Goal: Transaction & Acquisition: Purchase product/service

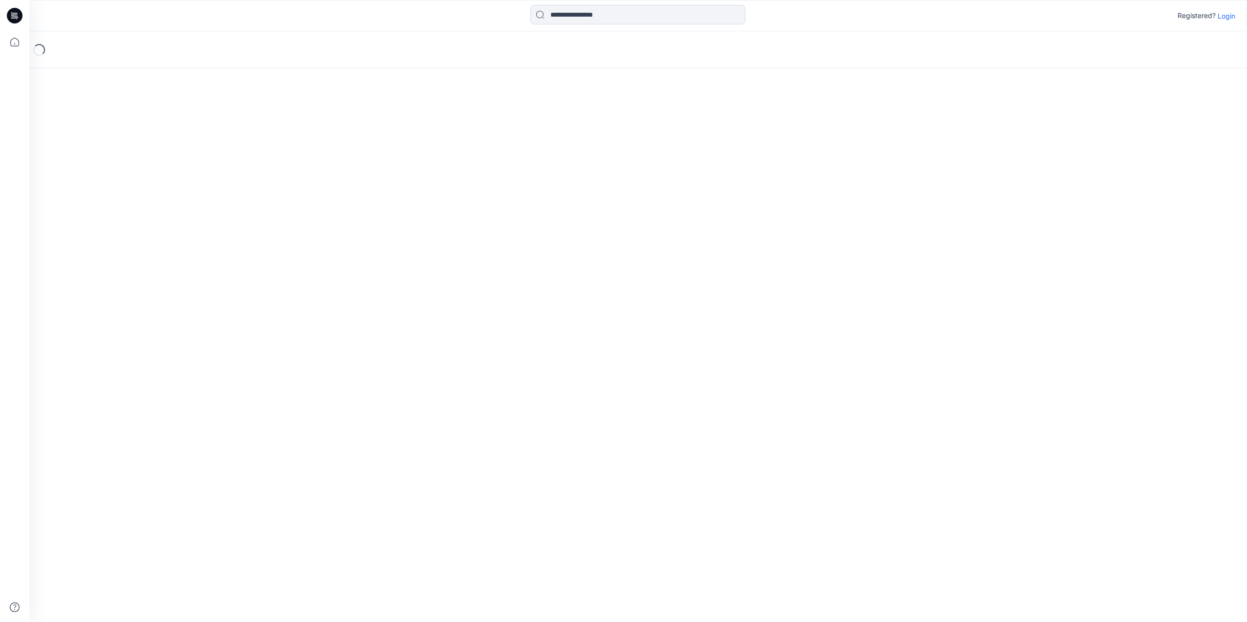
click at [1229, 14] on p "Login" at bounding box center [1227, 16] width 18 height 10
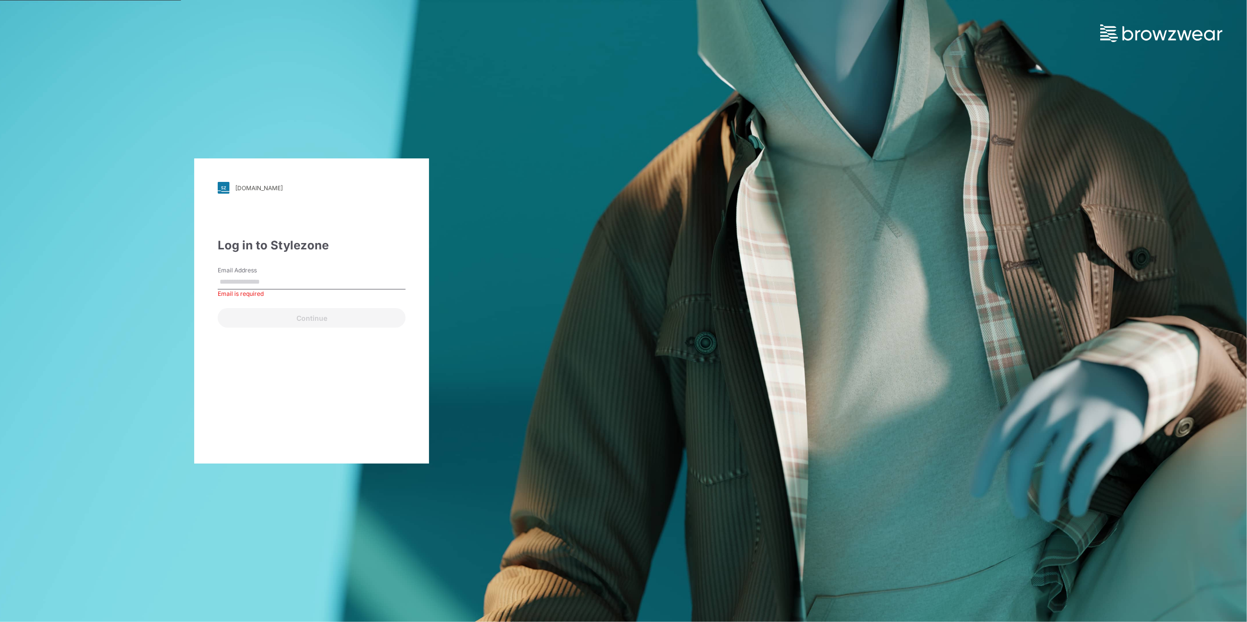
click at [314, 282] on input "Email Address" at bounding box center [312, 282] width 188 height 15
paste input "**********"
type input "**********"
click at [318, 316] on button "Continue" at bounding box center [312, 318] width 188 height 20
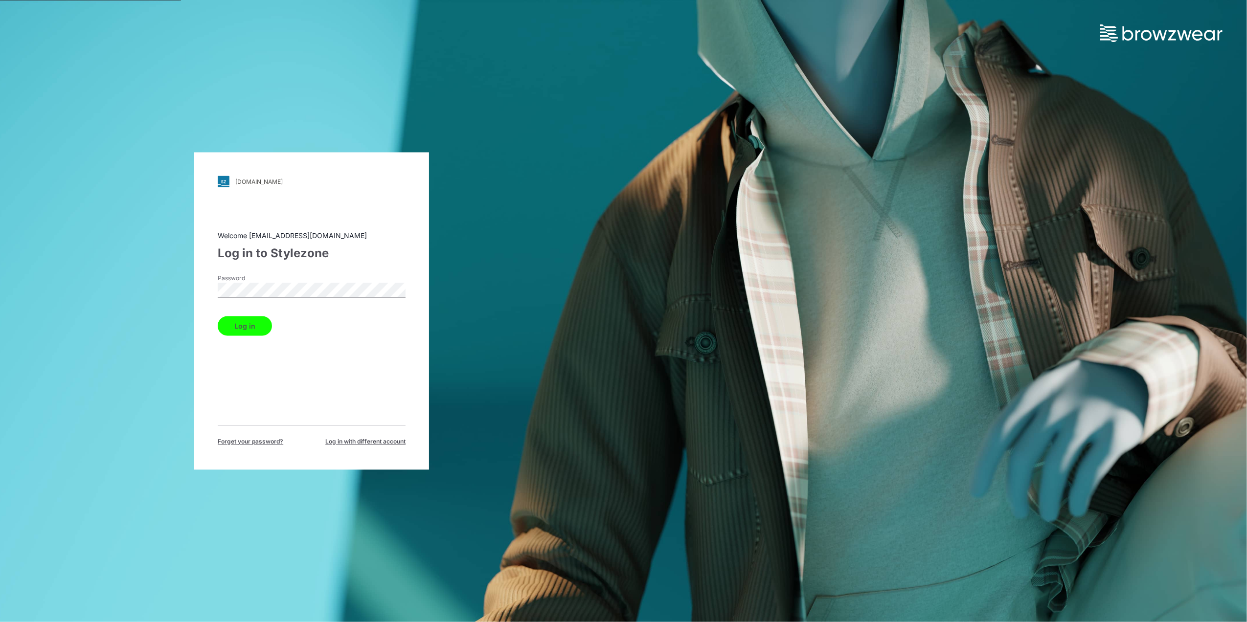
click at [245, 324] on button "Log in" at bounding box center [245, 327] width 54 height 20
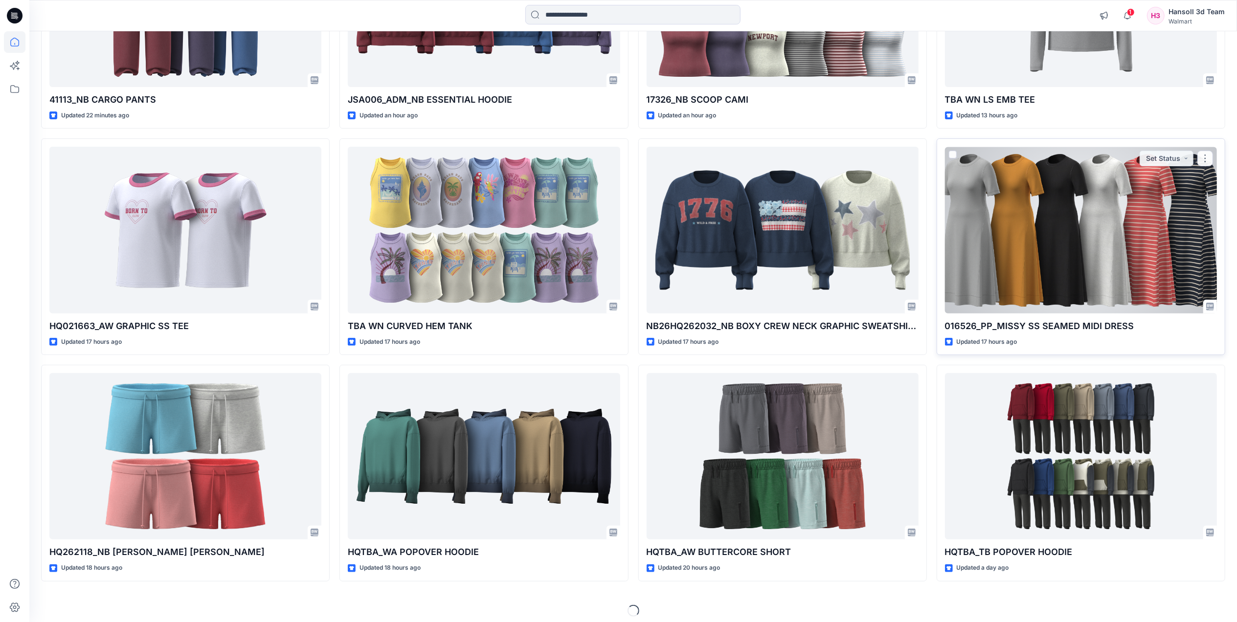
scroll to position [232, 0]
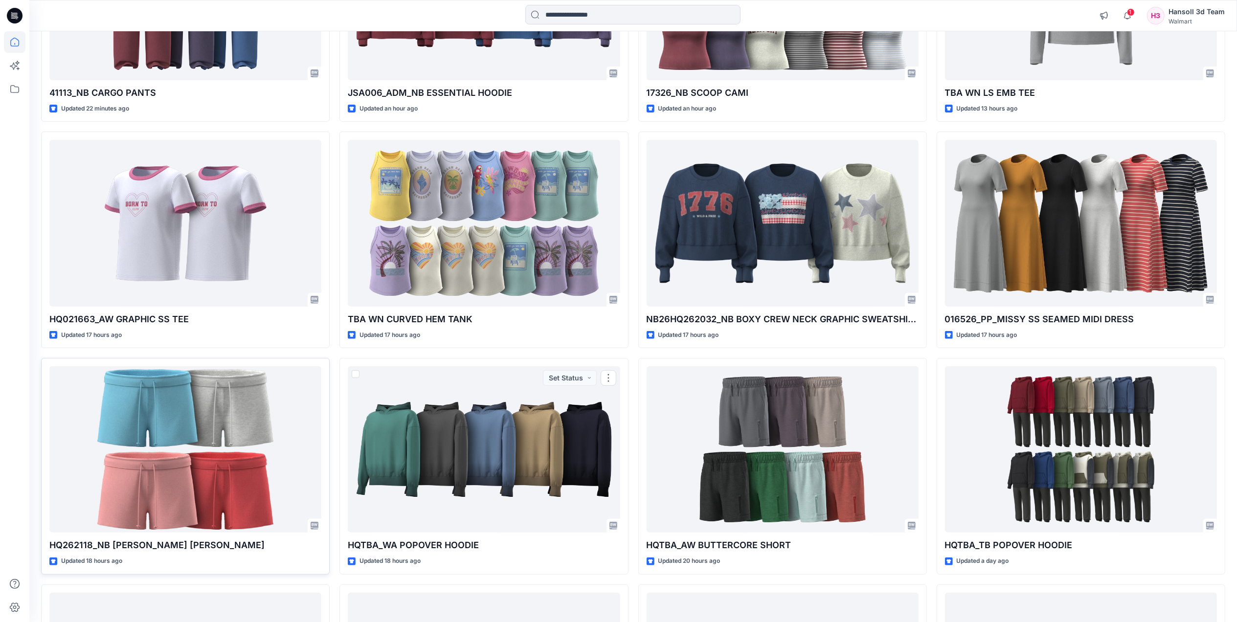
click at [269, 419] on div at bounding box center [185, 449] width 272 height 166
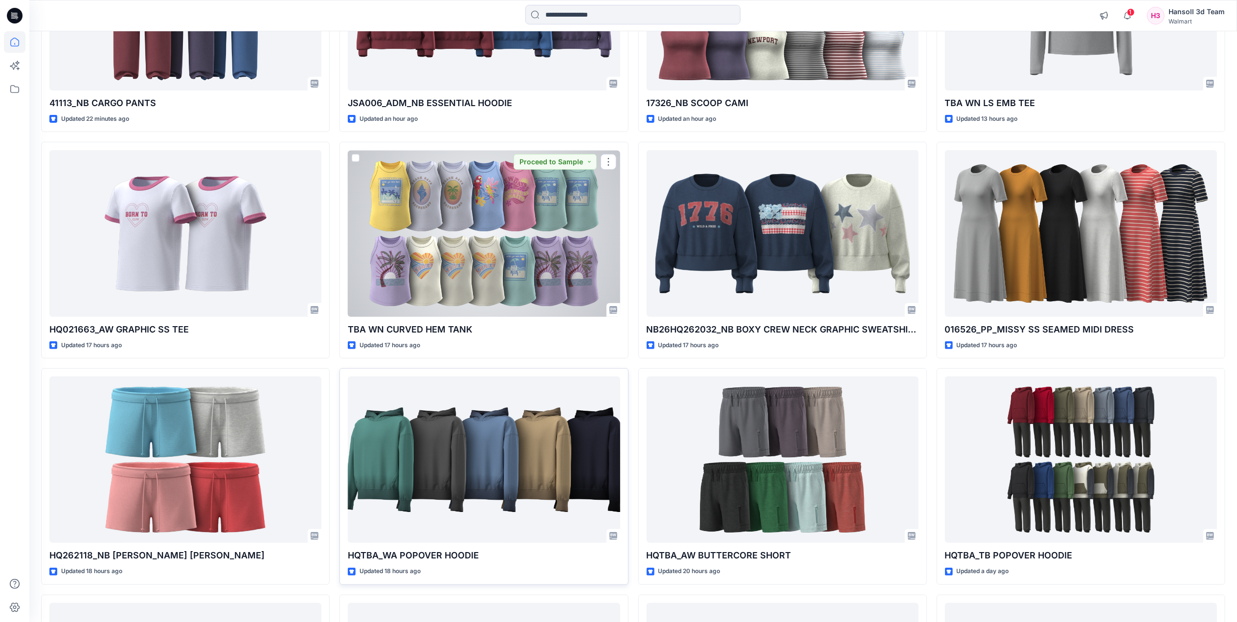
scroll to position [391, 0]
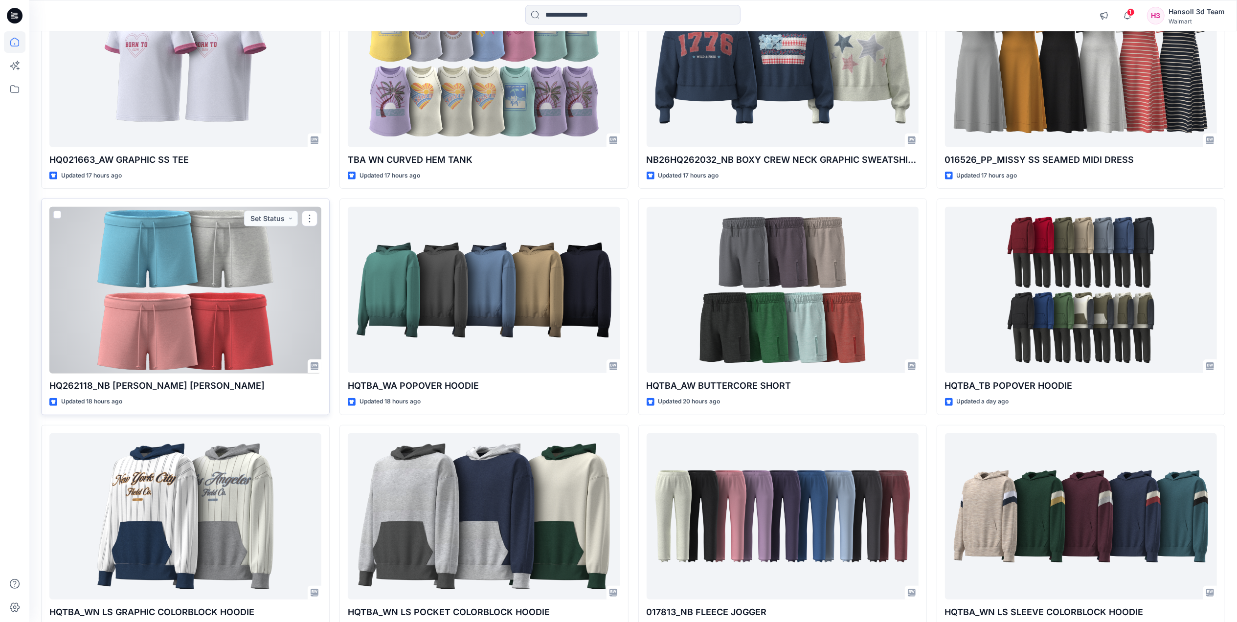
click at [205, 316] on div at bounding box center [185, 290] width 272 height 166
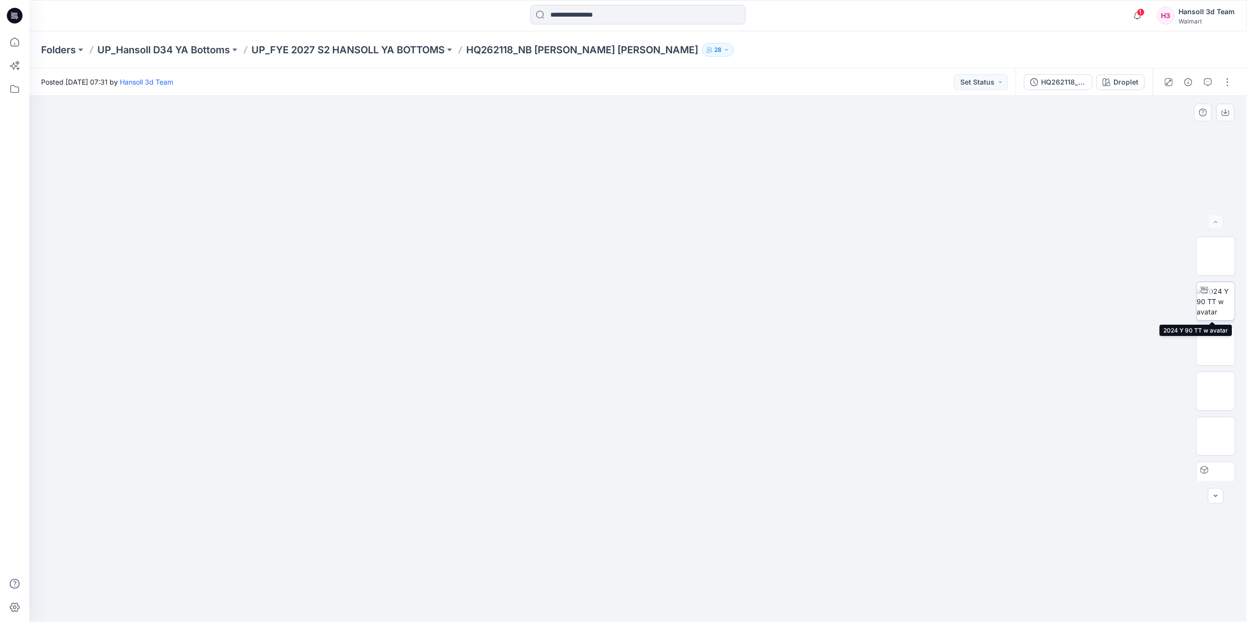
click at [1207, 300] on img at bounding box center [1216, 301] width 38 height 31
click at [1112, 89] on button "Droplet" at bounding box center [1120, 82] width 48 height 16
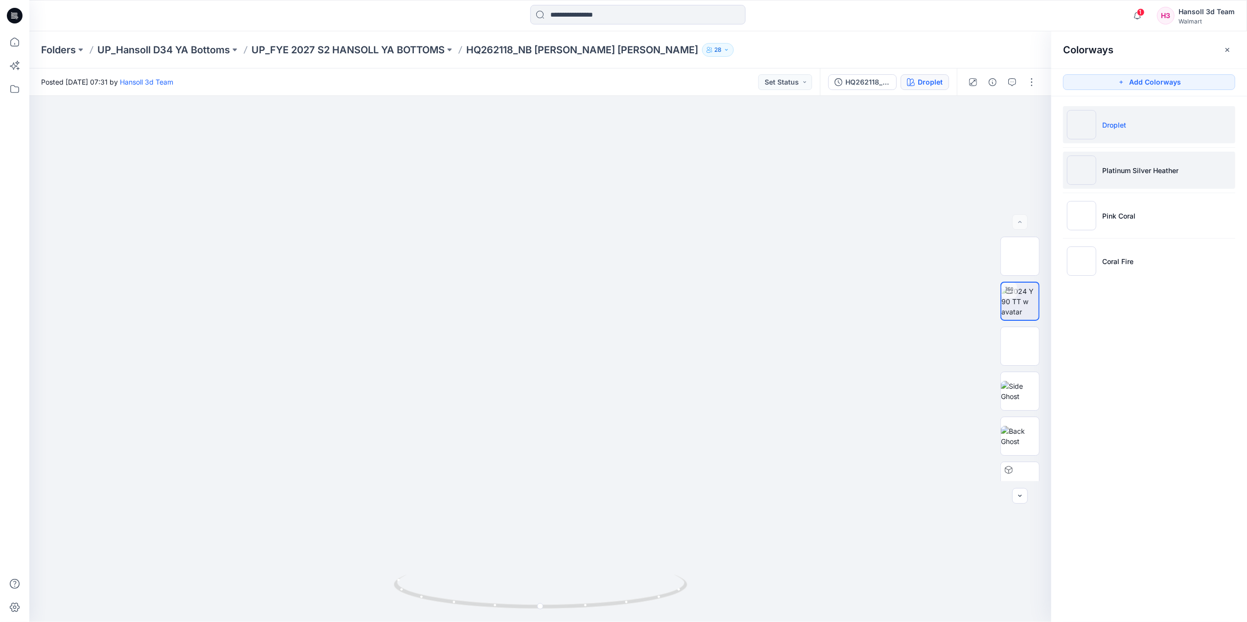
click at [1106, 166] on p "Platinum Silver Heather" at bounding box center [1140, 170] width 76 height 10
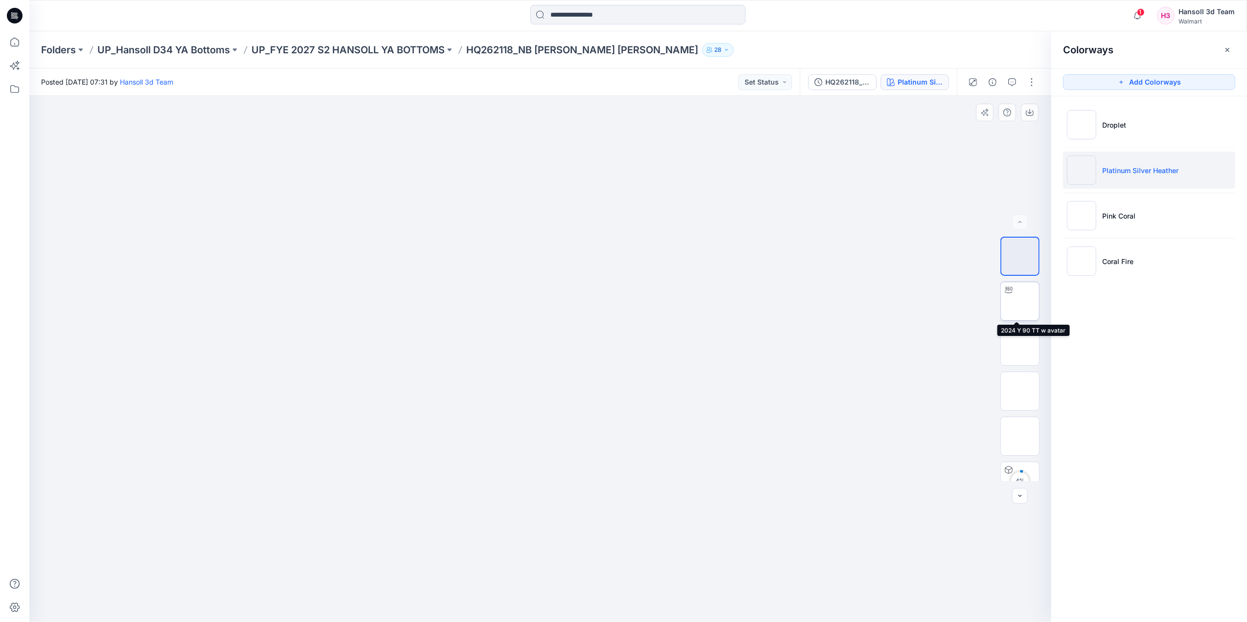
click at [1020, 301] on img at bounding box center [1020, 301] width 0 height 0
click at [539, 607] on circle at bounding box center [541, 607] width 6 height 6
drag, startPoint x: 539, startPoint y: 603, endPoint x: 702, endPoint y: 584, distance: 164.0
click at [702, 584] on div at bounding box center [540, 359] width 1022 height 526
drag, startPoint x: 449, startPoint y: 610, endPoint x: 513, endPoint y: 612, distance: 64.1
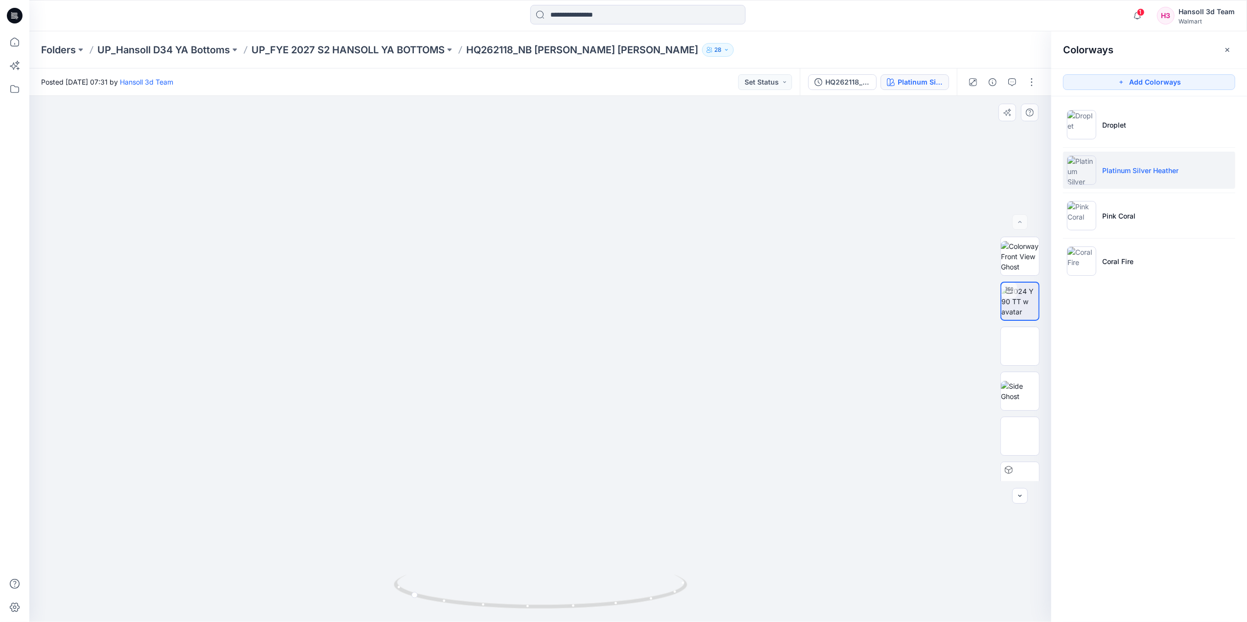
click at [519, 612] on div at bounding box center [541, 597] width 294 height 49
drag, startPoint x: 480, startPoint y: 609, endPoint x: 641, endPoint y: 595, distance: 161.1
click at [641, 595] on icon at bounding box center [542, 593] width 296 height 37
click at [1178, 261] on li "Coral Fire" at bounding box center [1149, 261] width 172 height 37
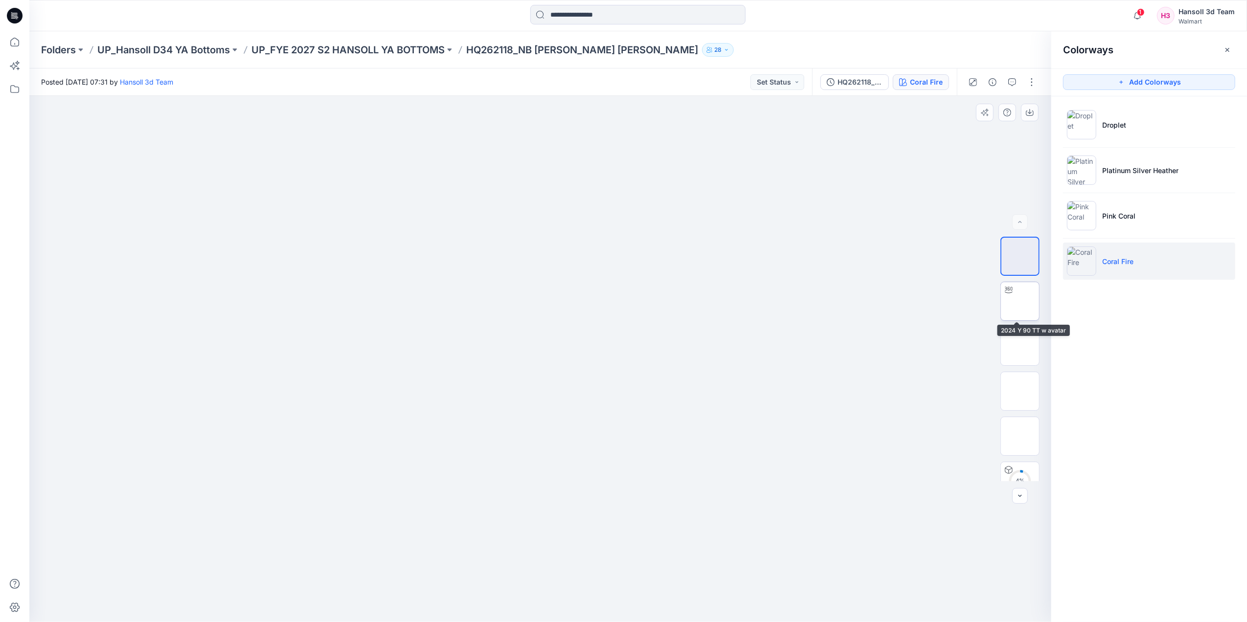
click at [1020, 301] on img at bounding box center [1020, 301] width 0 height 0
drag, startPoint x: 539, startPoint y: 612, endPoint x: 569, endPoint y: 613, distance: 29.9
click at [569, 613] on div at bounding box center [541, 597] width 294 height 49
click at [541, 599] on div at bounding box center [540, 595] width 11 height 11
drag, startPoint x: 542, startPoint y: 611, endPoint x: 586, endPoint y: 612, distance: 44.0
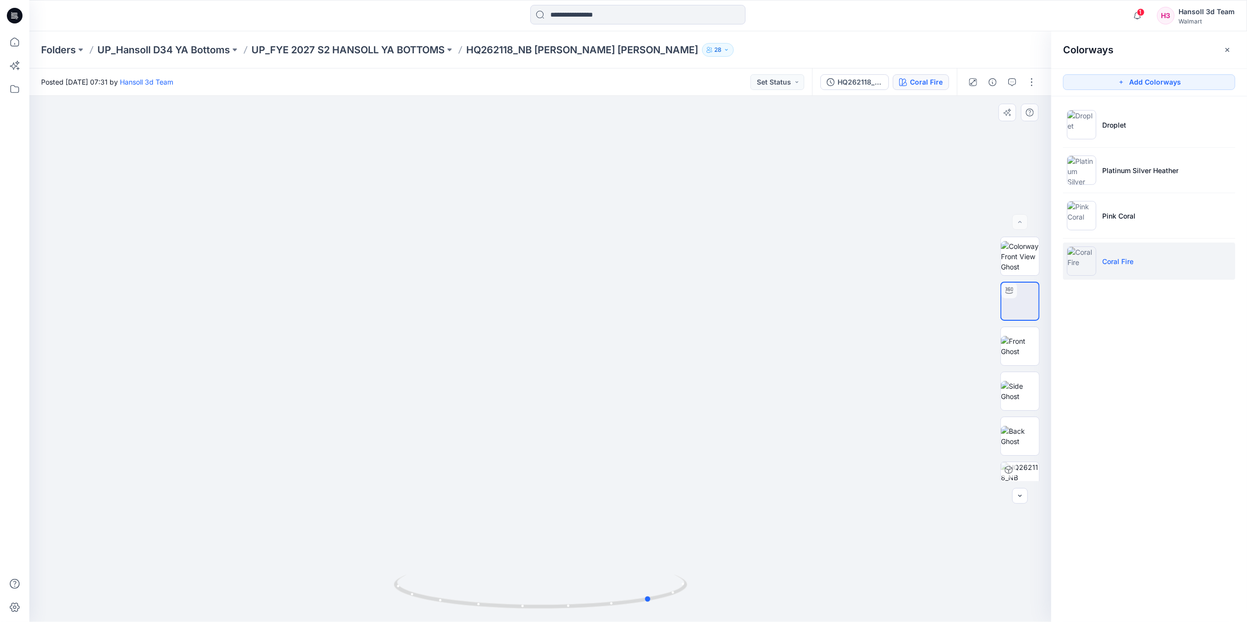
click at [586, 612] on div at bounding box center [541, 597] width 294 height 49
drag, startPoint x: 648, startPoint y: 603, endPoint x: 691, endPoint y: 585, distance: 46.3
click at [691, 585] on div at bounding box center [540, 359] width 1022 height 526
